Goal: Navigation & Orientation: Go to known website

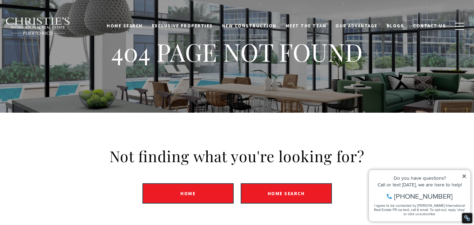
click at [386, 142] on div "Not finding what you're looking for? Home Home Search" at bounding box center [237, 175] width 474 height 125
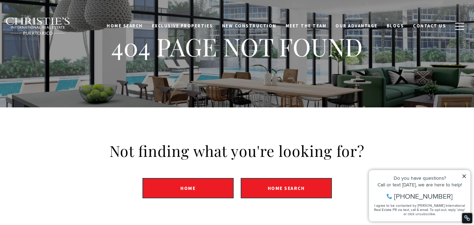
scroll to position [105, 0]
